Goal: Information Seeking & Learning: Learn about a topic

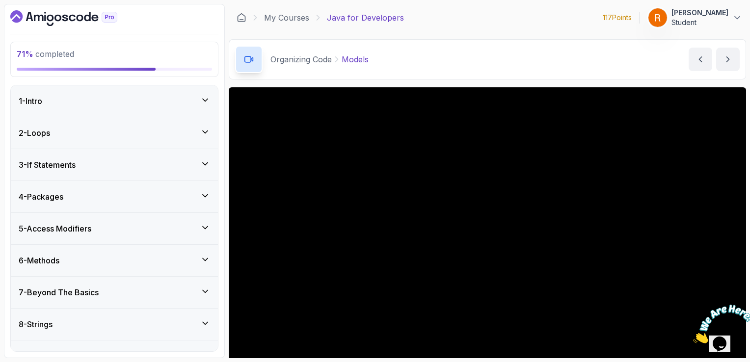
scroll to position [87, 0]
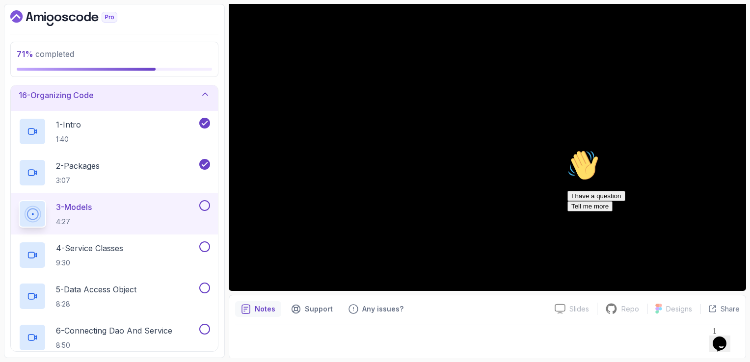
click at [567, 150] on icon "Chat attention grabber" at bounding box center [567, 150] width 0 height 0
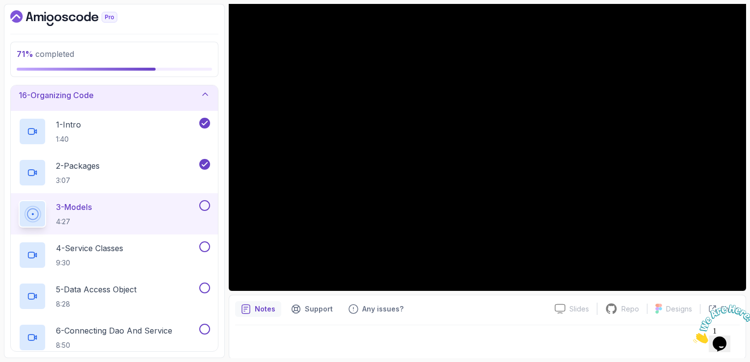
click at [693, 337] on icon "Close" at bounding box center [693, 341] width 0 height 8
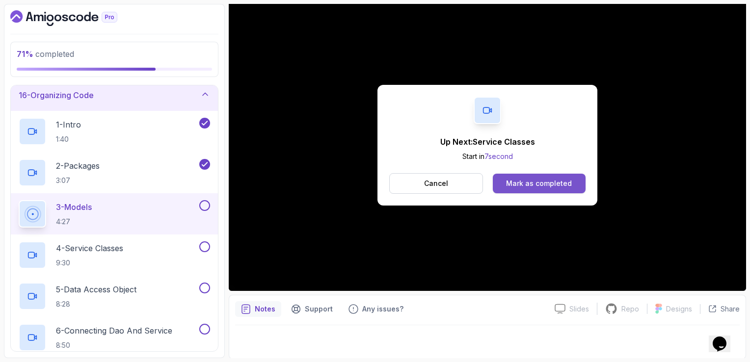
click at [519, 181] on div "Mark as completed" at bounding box center [539, 184] width 66 height 10
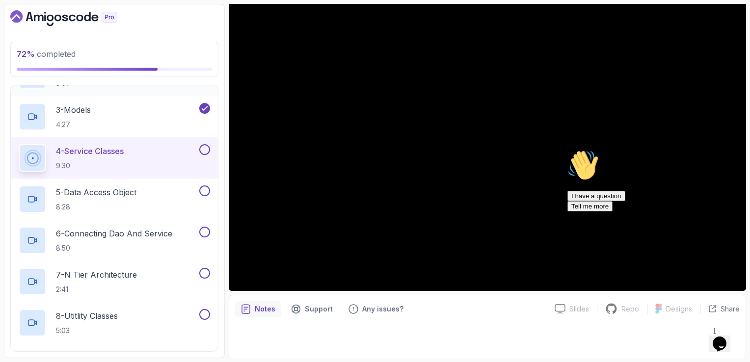
scroll to position [581, 0]
click at [79, 12] on icon "Dashboard" at bounding box center [63, 18] width 107 height 16
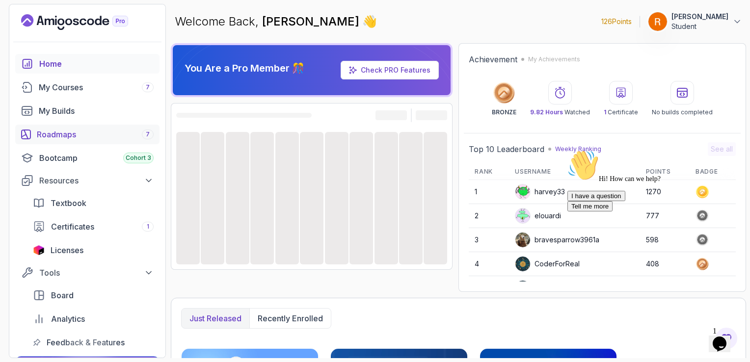
click at [41, 135] on div "Roadmaps 7" at bounding box center [95, 135] width 117 height 12
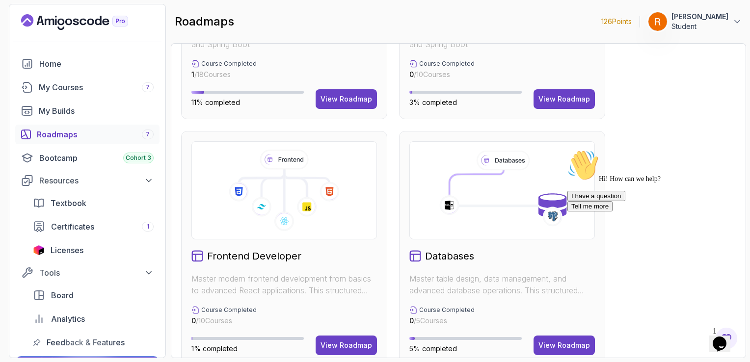
scroll to position [416, 0]
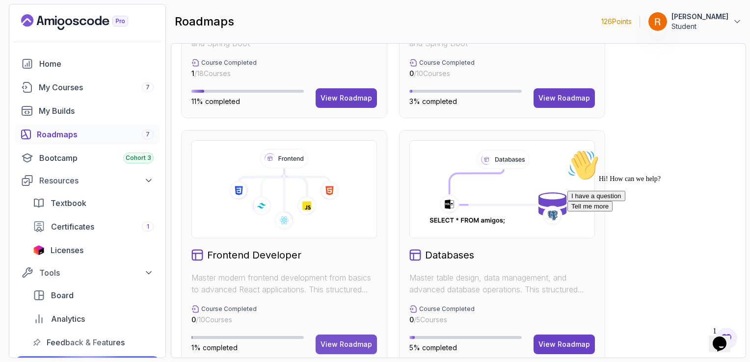
click at [343, 345] on div "View Roadmap" at bounding box center [347, 345] width 52 height 10
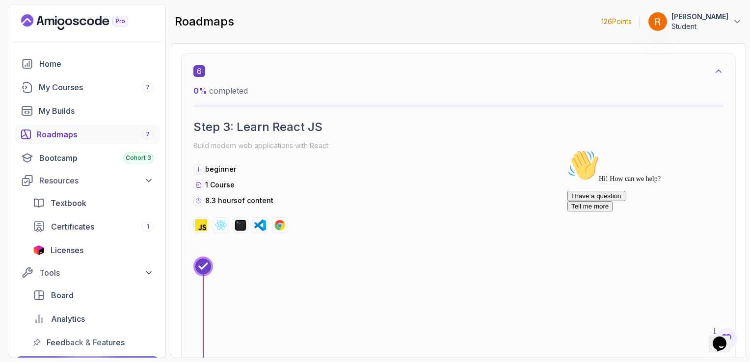
scroll to position [2398, 0]
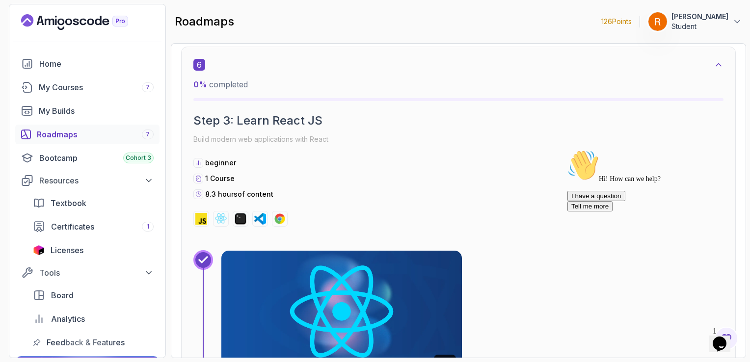
click at [316, 299] on img at bounding box center [341, 312] width 253 height 128
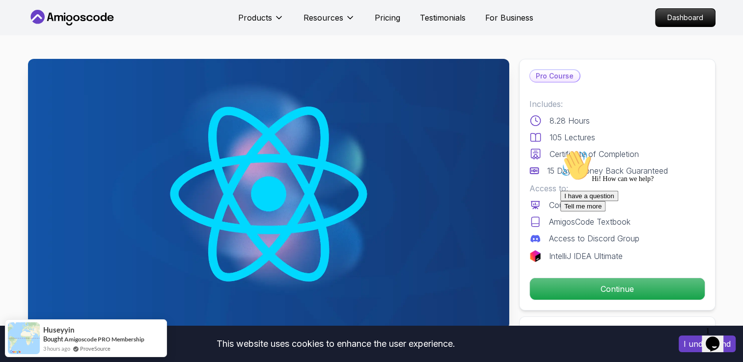
click at [560, 150] on icon "Chat attention grabber" at bounding box center [560, 150] width 0 height 0
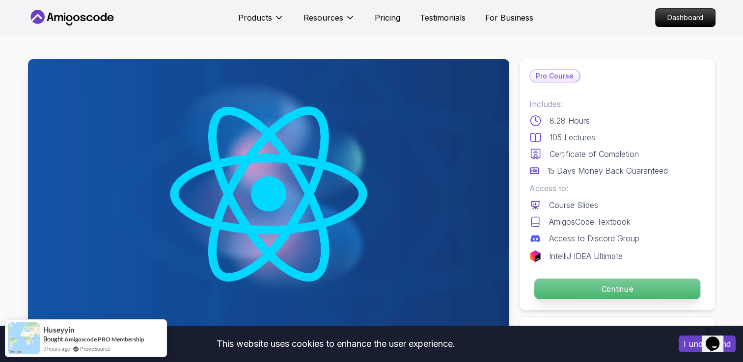
click at [644, 283] on p "Continue" at bounding box center [617, 289] width 166 height 21
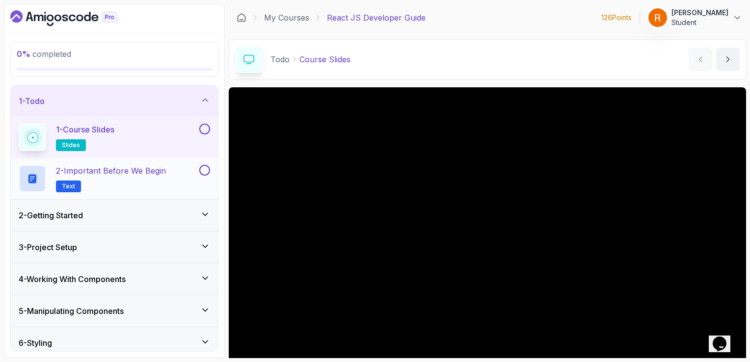
click at [165, 164] on div "2 - Important Before We Begin Text" at bounding box center [114, 178] width 207 height 41
click at [135, 175] on p "2 - Important Before We Begin" at bounding box center [111, 171] width 110 height 12
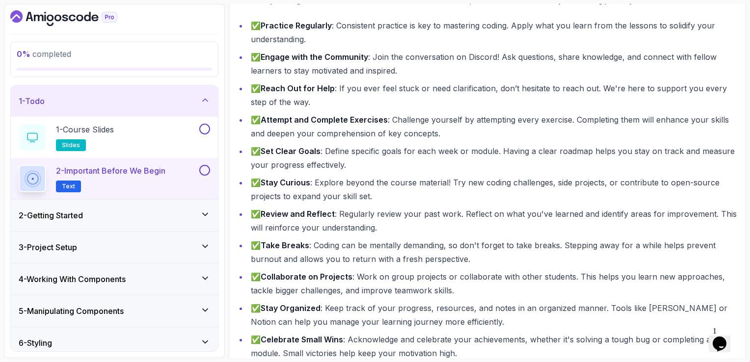
scroll to position [197, 0]
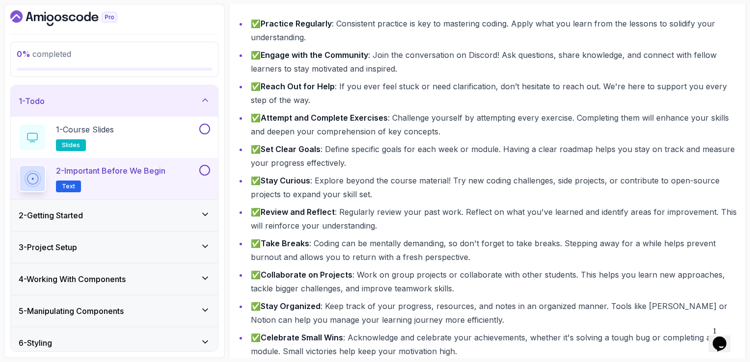
click at [173, 201] on div "2 - Getting Started" at bounding box center [114, 215] width 207 height 31
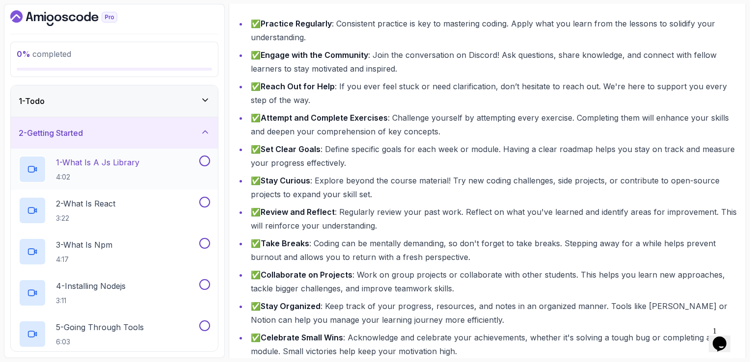
click at [161, 170] on div "1 - What Is A Js Library 4:02" at bounding box center [108, 169] width 179 height 27
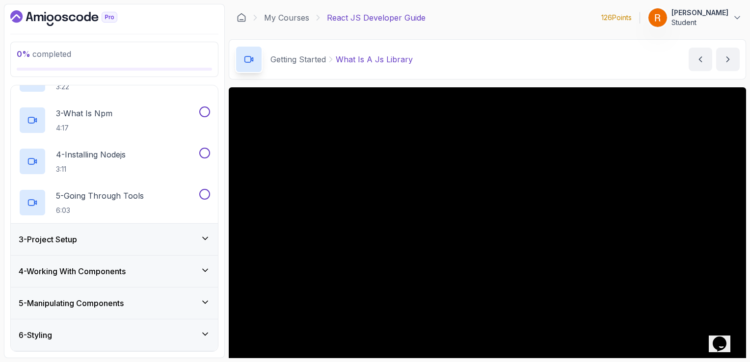
scroll to position [132, 0]
click at [141, 242] on div "3 - Project Setup" at bounding box center [114, 240] width 191 height 12
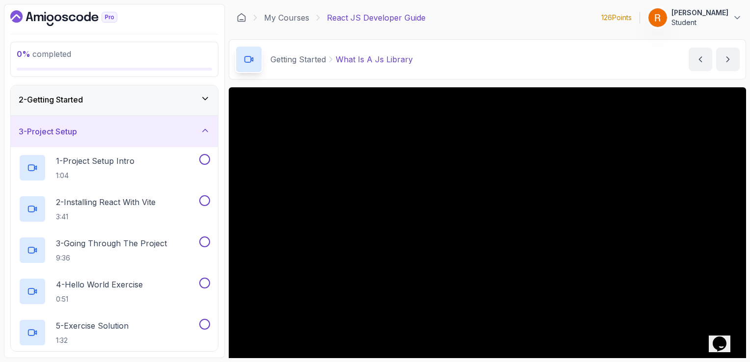
scroll to position [0, 0]
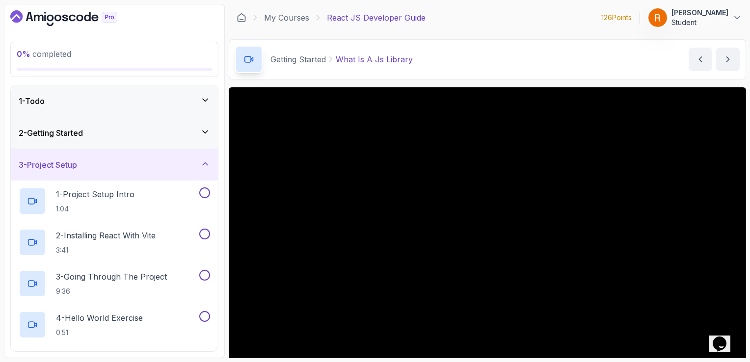
click at [189, 150] on div "3 - Project Setup" at bounding box center [114, 164] width 207 height 31
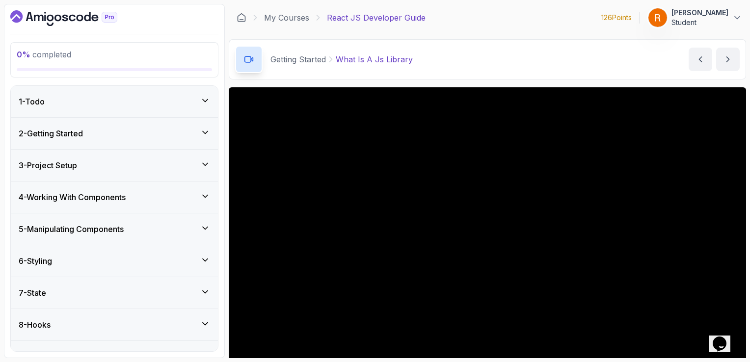
click at [147, 161] on div "3 - Project Setup" at bounding box center [114, 166] width 191 height 12
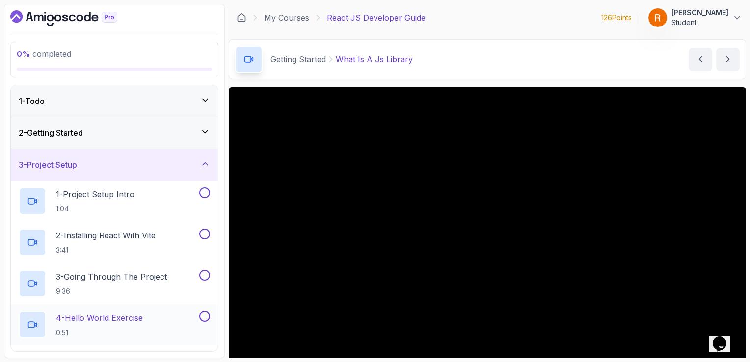
click at [118, 314] on p "4 - Hello World Exercise" at bounding box center [99, 318] width 87 height 12
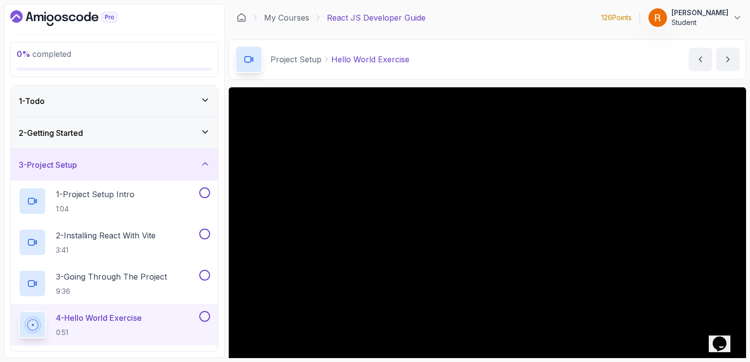
scroll to position [87, 0]
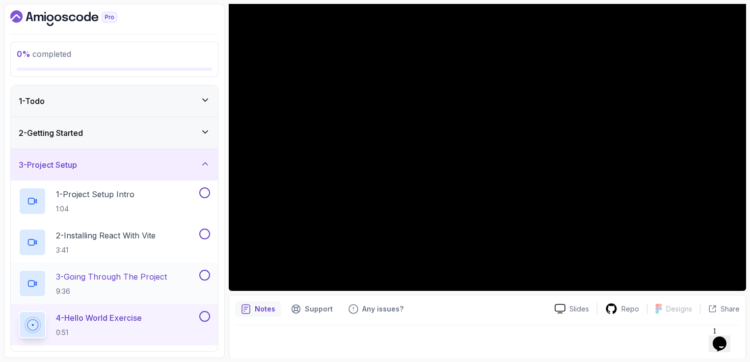
click at [150, 272] on p "3 - Going Through The Project" at bounding box center [111, 277] width 111 height 12
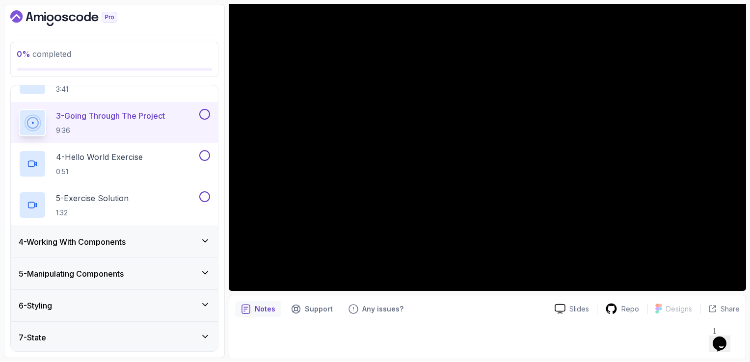
scroll to position [160, 0]
